Goal: Task Accomplishment & Management: Manage account settings

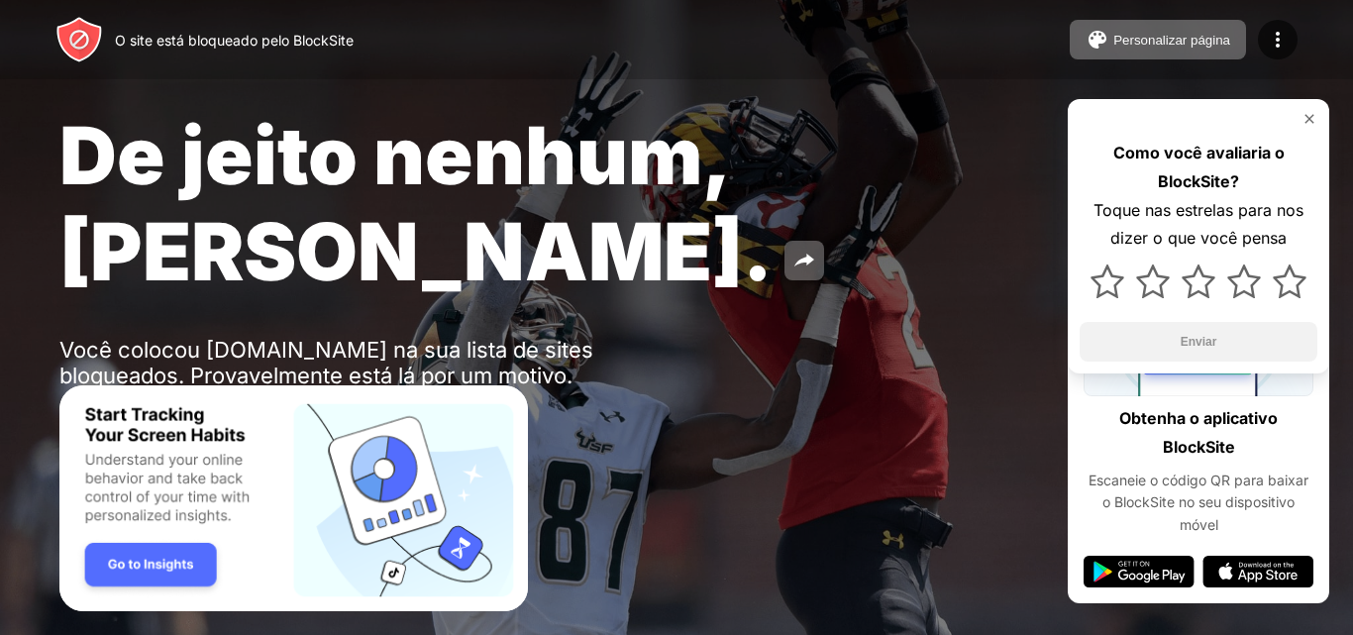
click at [205, 420] on font "Proteção por senha" at bounding box center [227, 428] width 130 height 16
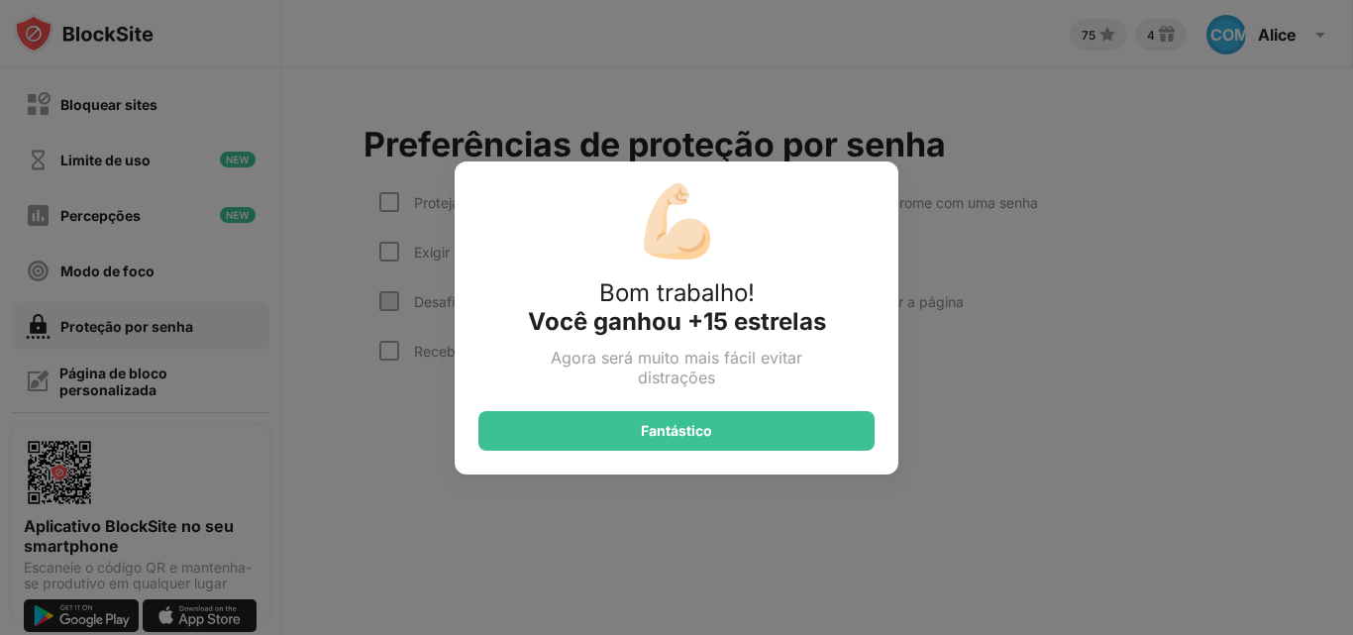
click at [645, 79] on div "💪🏻 Bom trabalho! Você ganhou +15 estrelas Agora será muito mais fácil evitar di…" at bounding box center [676, 317] width 1353 height 635
drag, startPoint x: 645, startPoint y: 79, endPoint x: 663, endPoint y: 129, distance: 52.6
click at [663, 129] on div "💪🏻 Bom trabalho! Você ganhou +15 estrelas Agora será muito mais fácil evitar di…" at bounding box center [676, 317] width 1353 height 635
click at [680, 118] on div "💪🏻 Bom trabalho! Você ganhou +15 estrelas Agora será muito mais fácil evitar di…" at bounding box center [676, 317] width 1353 height 635
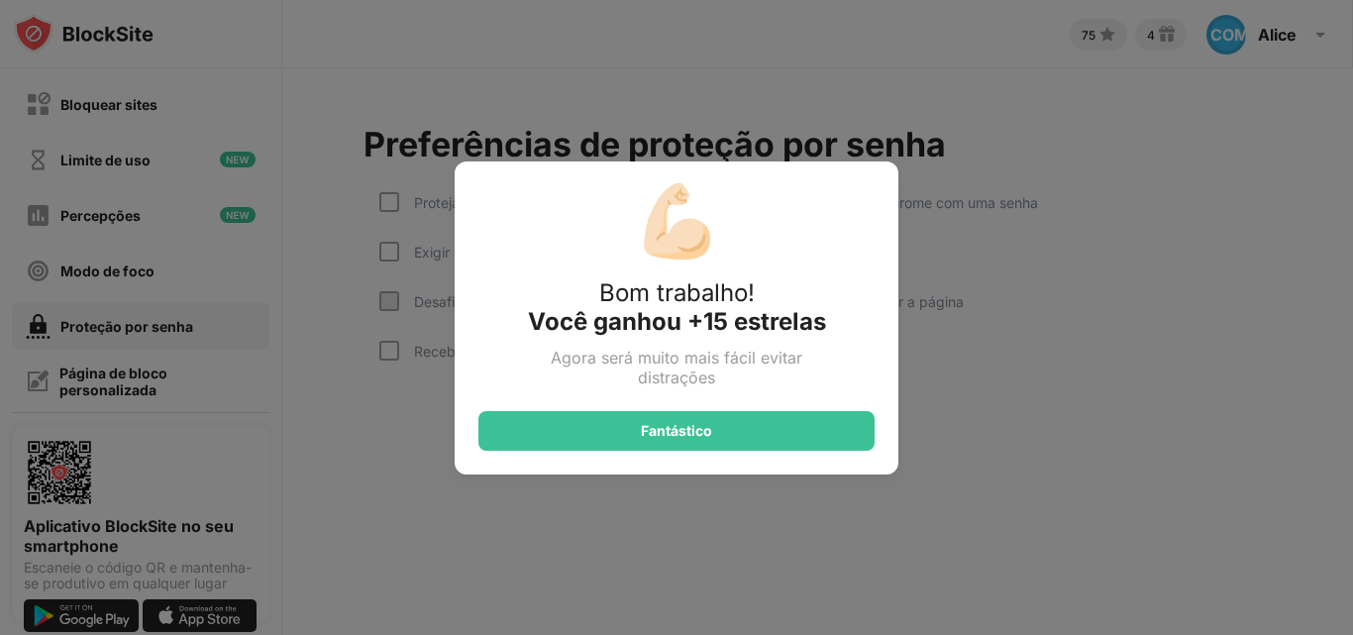
click at [680, 118] on div "💪🏻 Bom trabalho! Você ganhou +15 estrelas Agora será muito mais fácil evitar di…" at bounding box center [676, 317] width 1353 height 635
